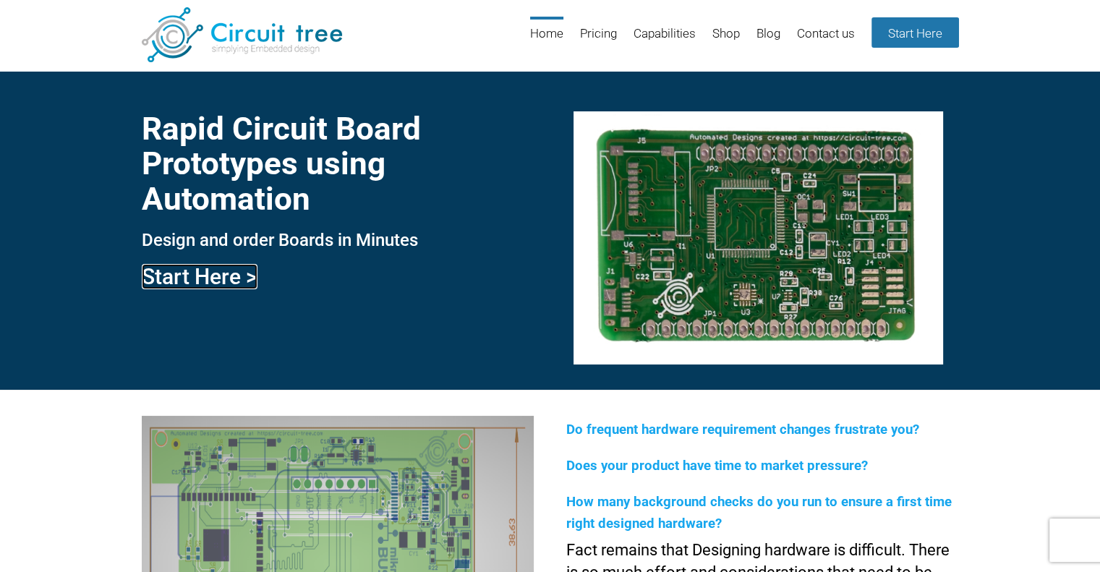
click at [212, 275] on link "Start Here >" at bounding box center [200, 276] width 116 height 25
click at [231, 276] on link "Start Here >" at bounding box center [200, 276] width 116 height 25
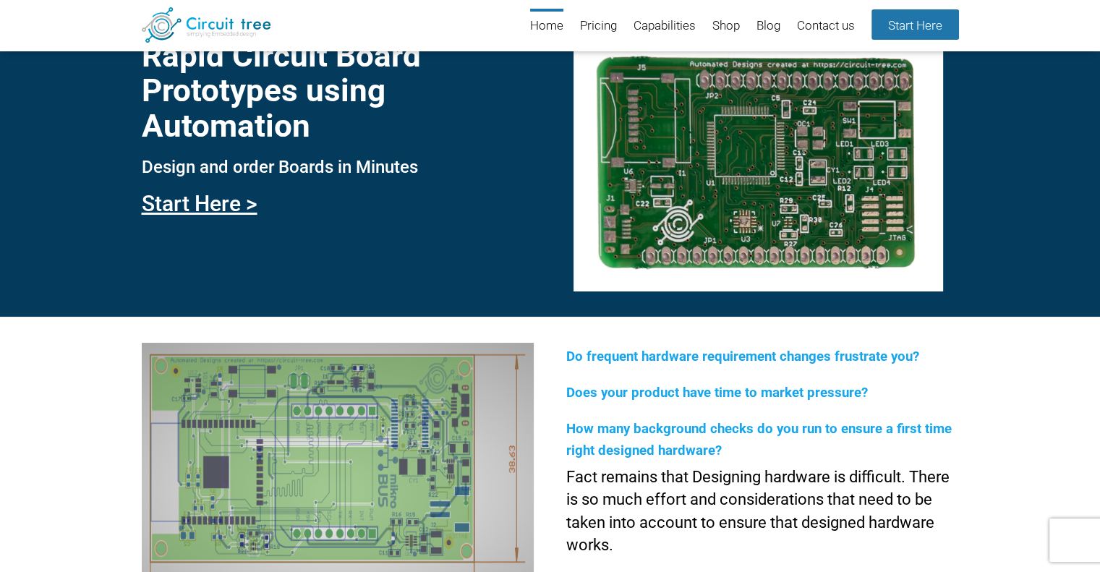
scroll to position [53, 0]
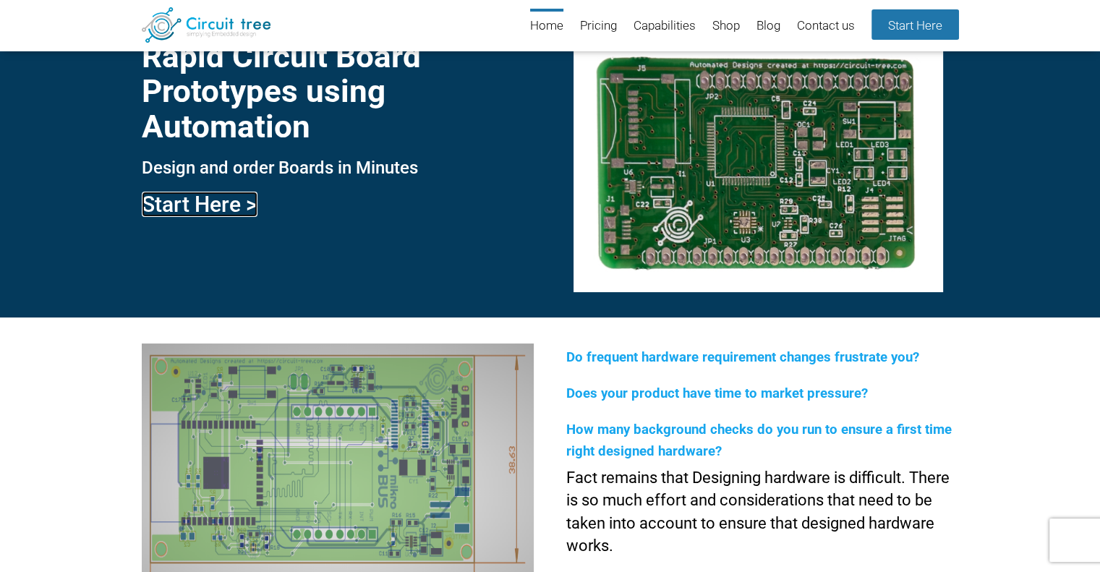
click at [218, 205] on link "Start Here >" at bounding box center [200, 204] width 116 height 25
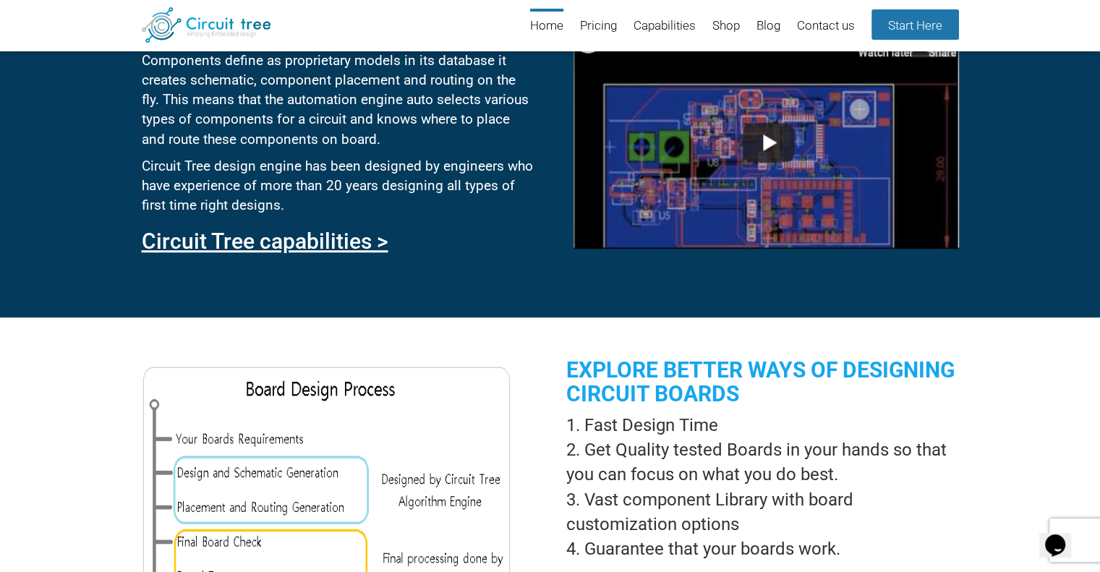
scroll to position [710, 0]
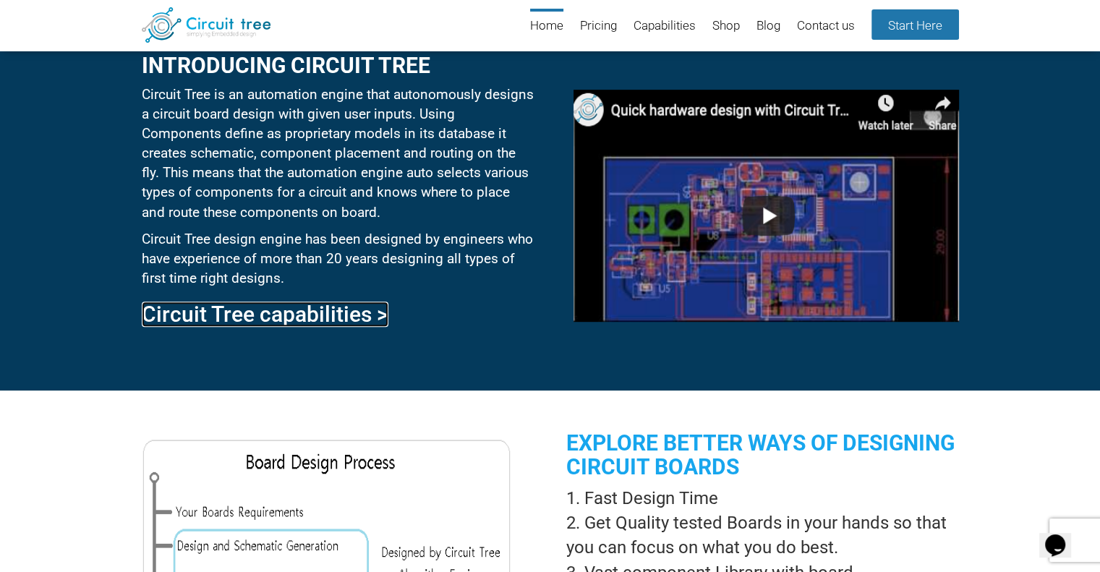
click at [345, 320] on link "Circuit Tree capabilities >" at bounding box center [265, 314] width 247 height 25
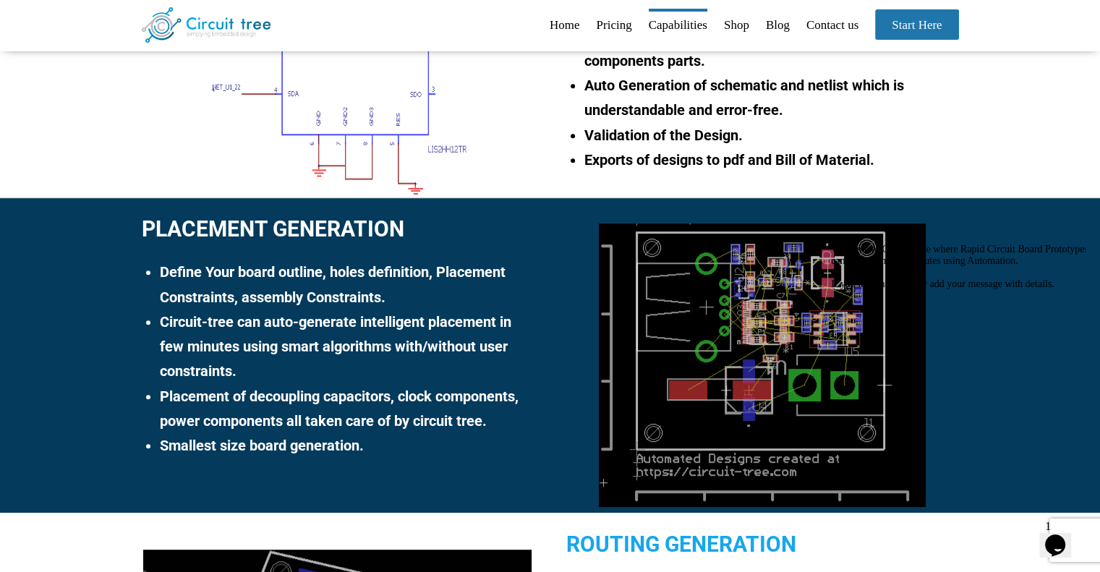
scroll to position [754, 0]
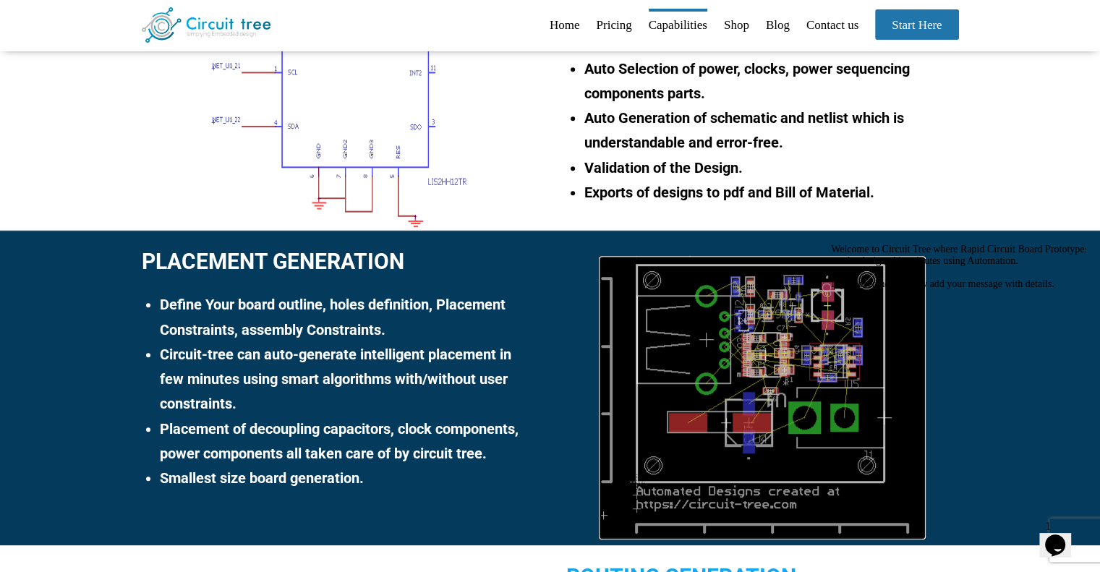
click at [810, 385] on img at bounding box center [762, 398] width 327 height 284
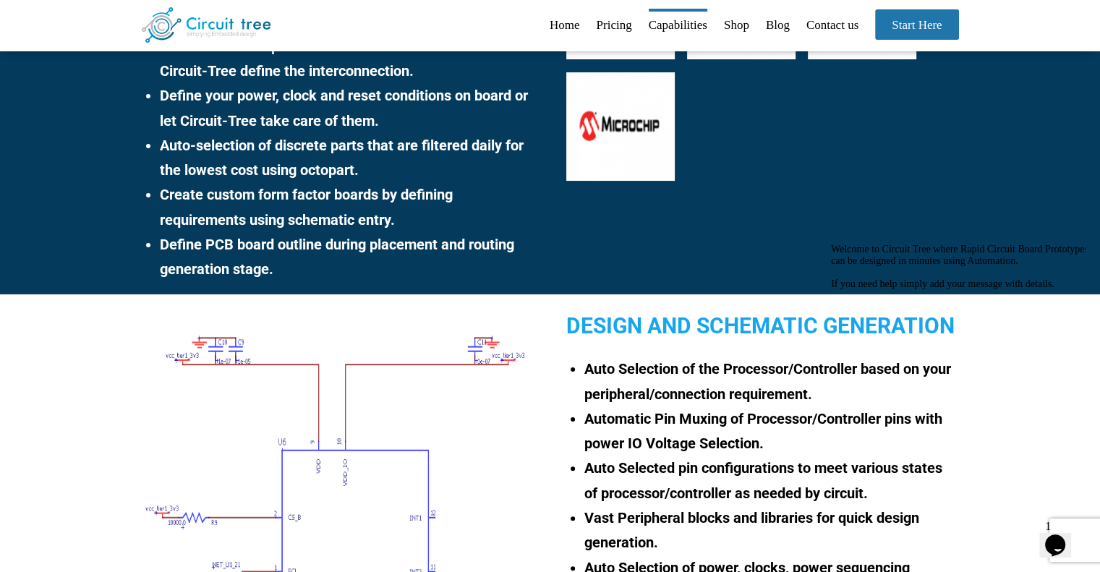
scroll to position [0, 0]
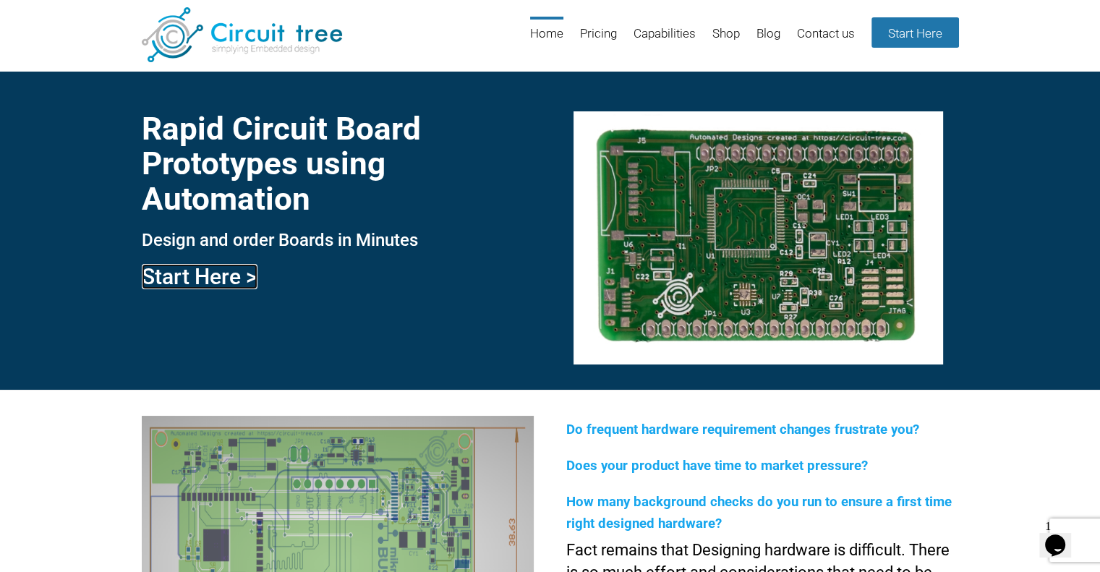
click at [220, 271] on link "Start Here >" at bounding box center [200, 276] width 116 height 25
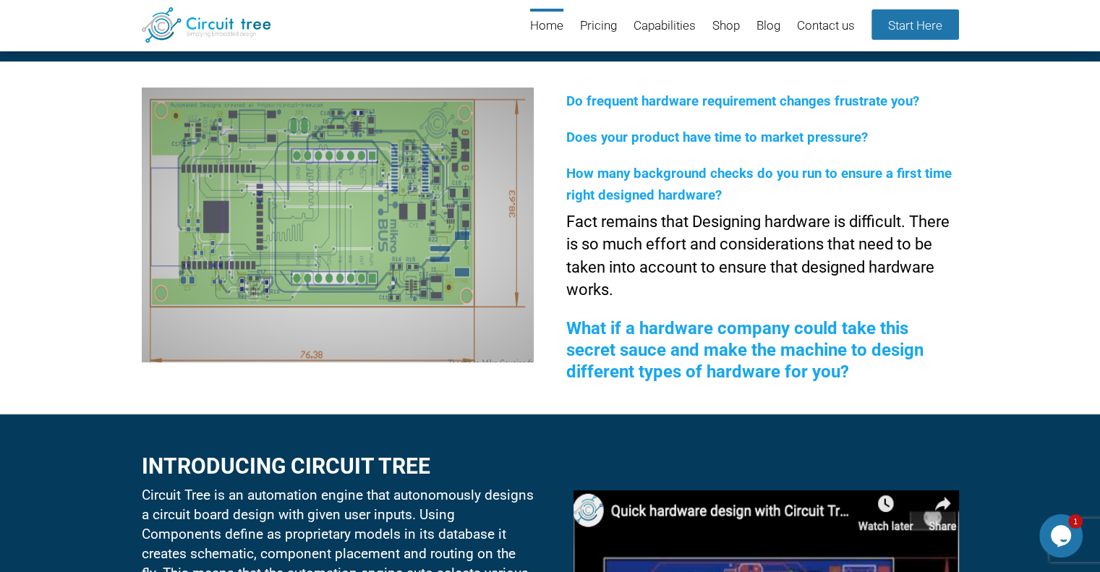
scroll to position [271, 0]
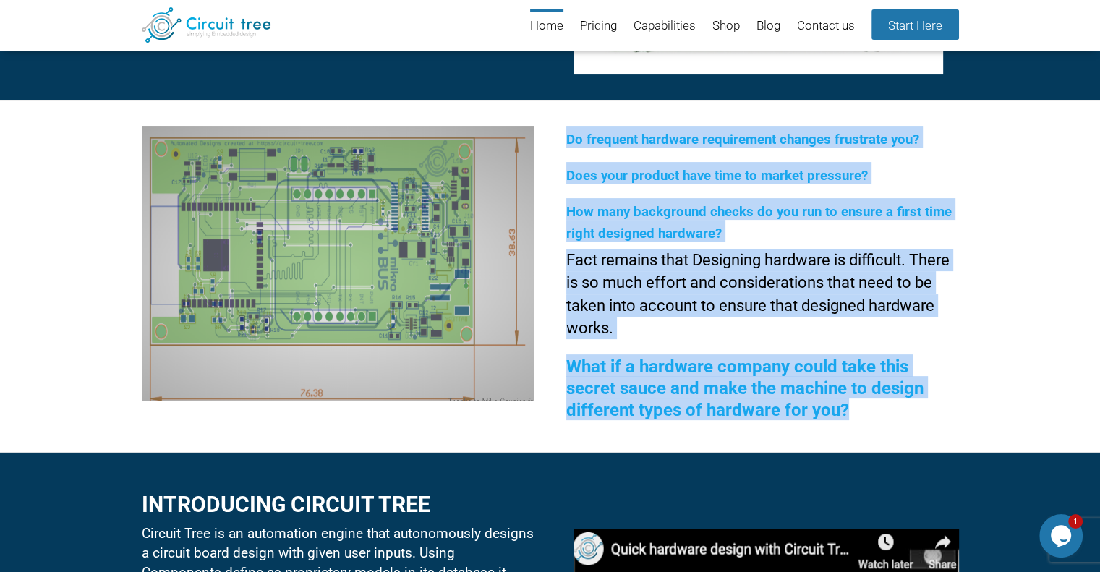
drag, startPoint x: 845, startPoint y: 410, endPoint x: 566, endPoint y: 146, distance: 383.8
click at [566, 146] on div "Do frequent hardware requirement changes frustrate you? Does your product have …" at bounding box center [762, 276] width 392 height 301
click at [650, 323] on p "Fact remains that Designing hardware is difficult. There is so much effort and …" at bounding box center [762, 294] width 392 height 91
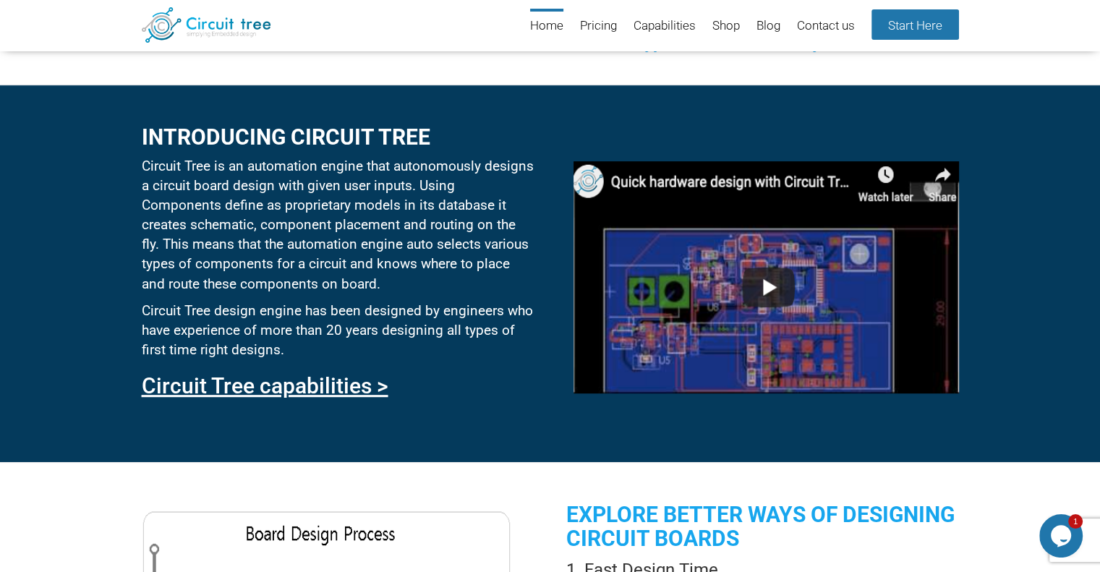
scroll to position [632, 0]
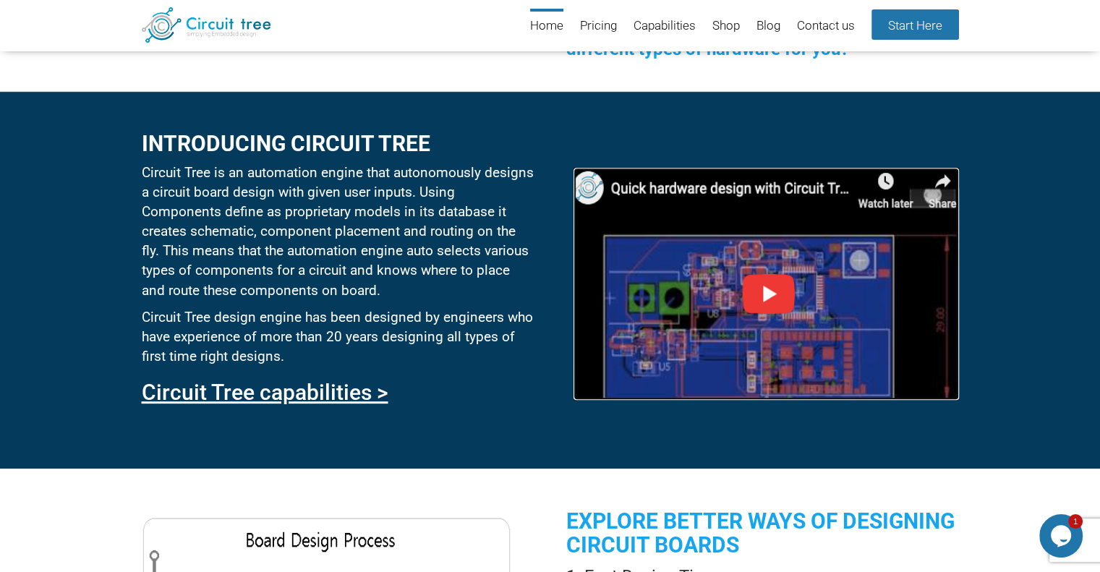
click at [741, 309] on img at bounding box center [766, 284] width 385 height 232
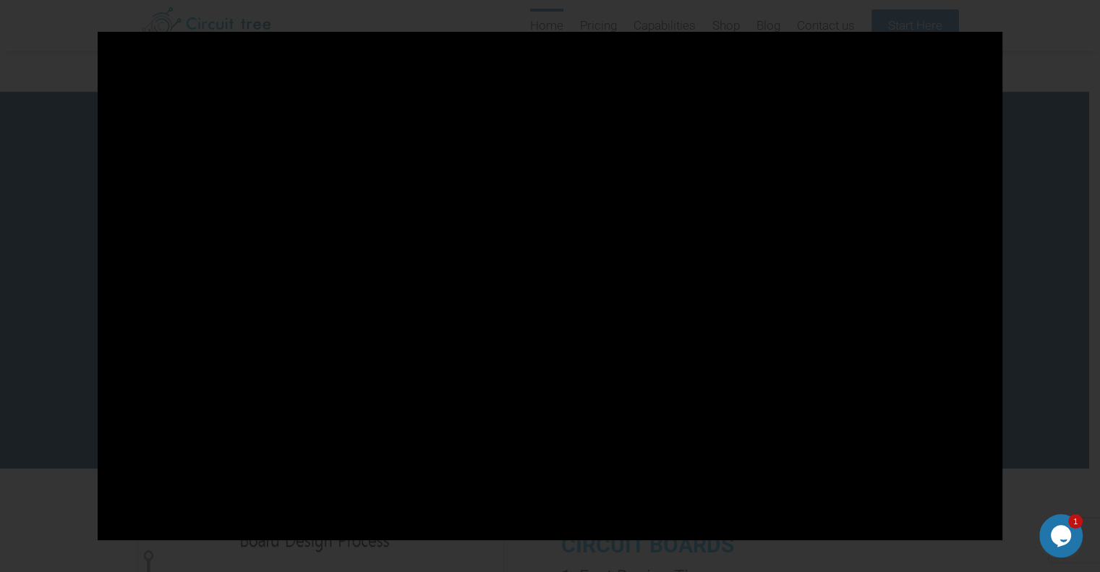
click at [1066, 279] on div at bounding box center [550, 286] width 1100 height 572
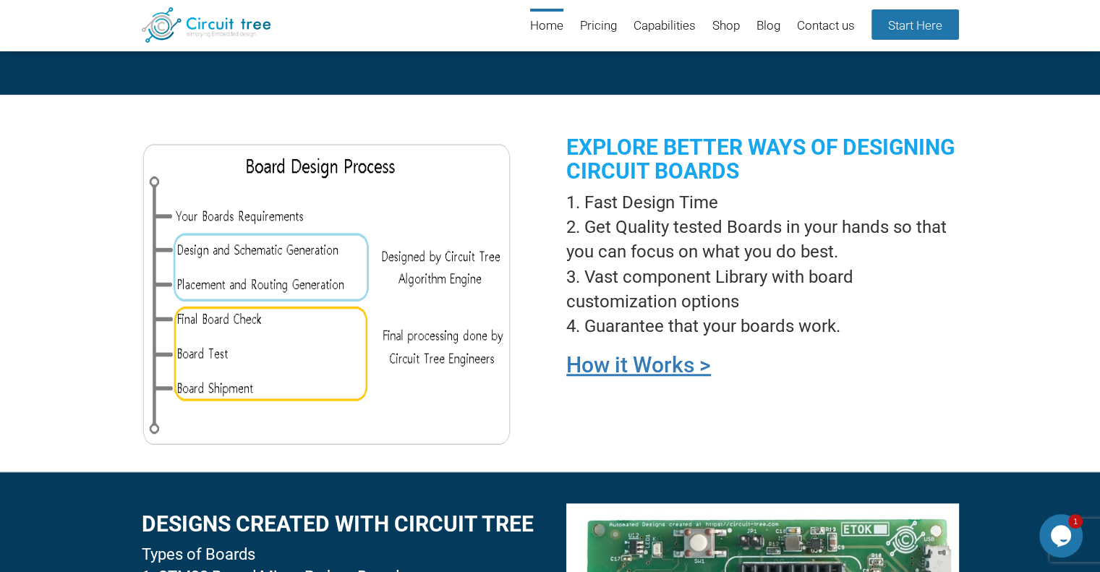
scroll to position [993, 0]
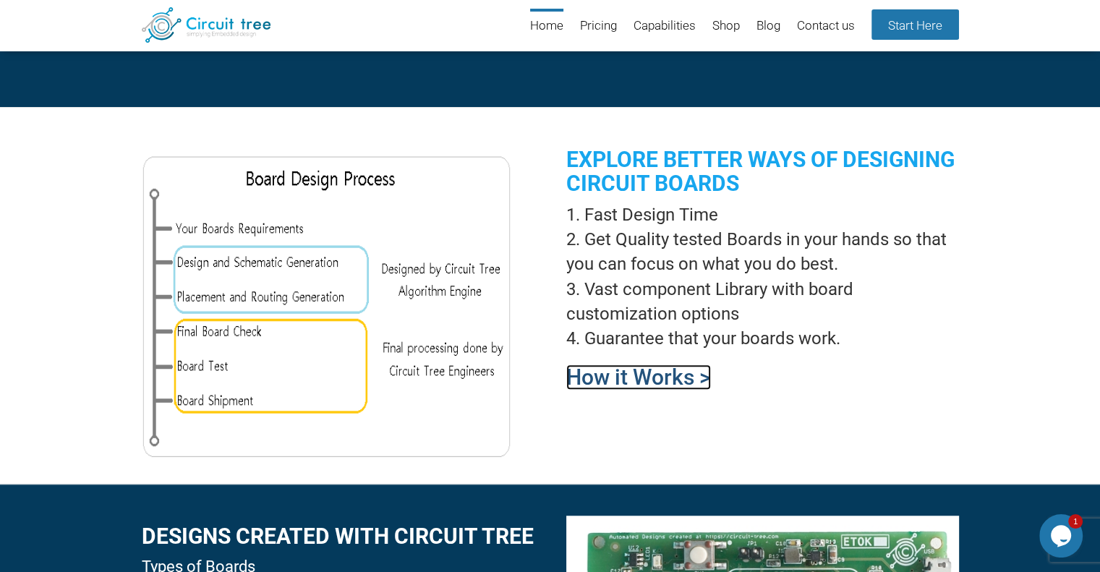
click at [648, 381] on link "How it Works >" at bounding box center [638, 377] width 145 height 25
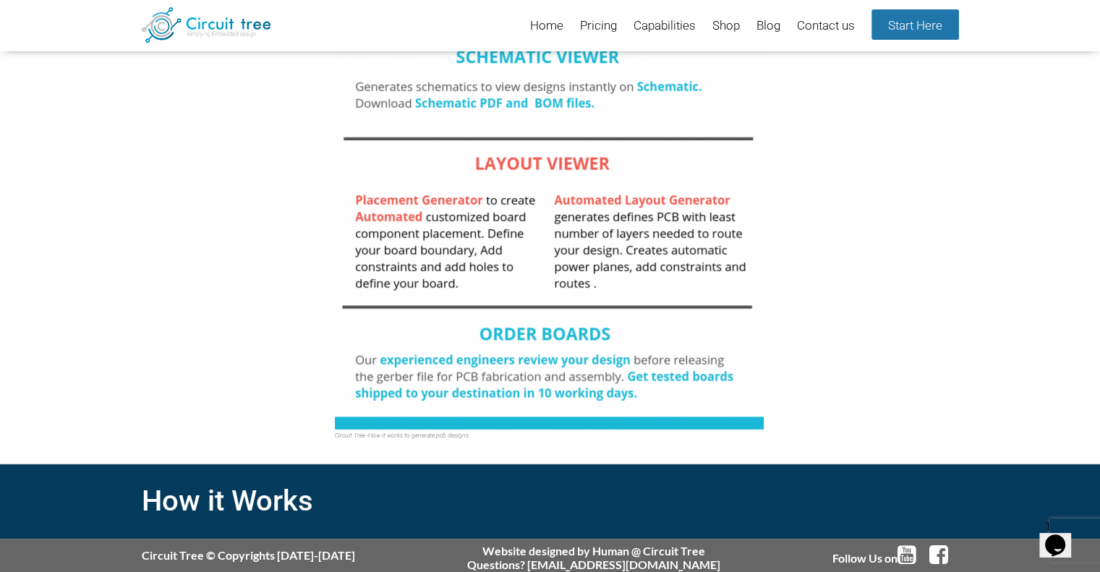
scroll to position [459, 0]
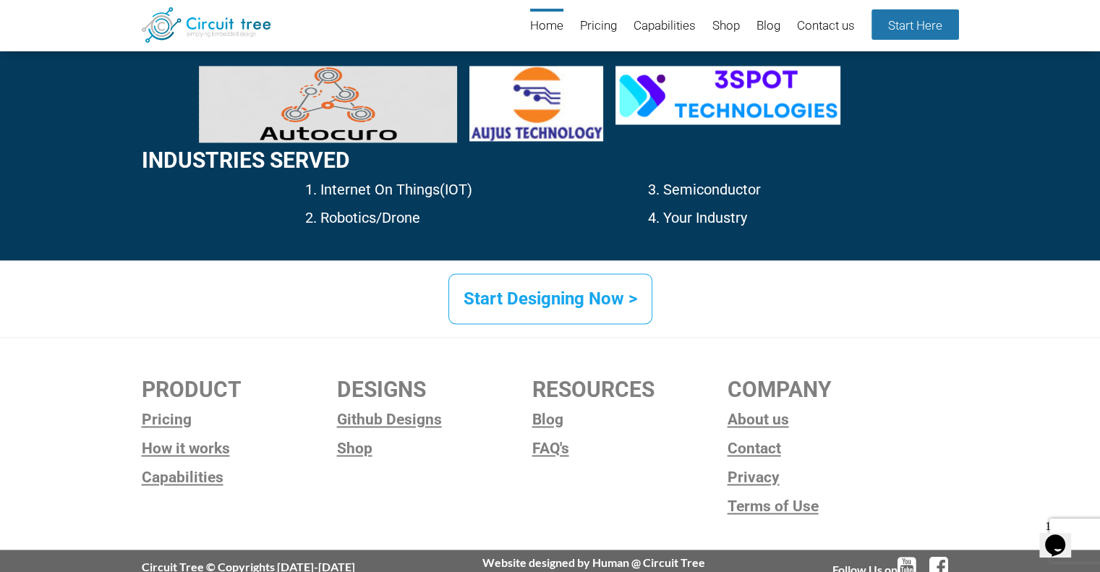
scroll to position [2215, 0]
